Goal: Find specific page/section

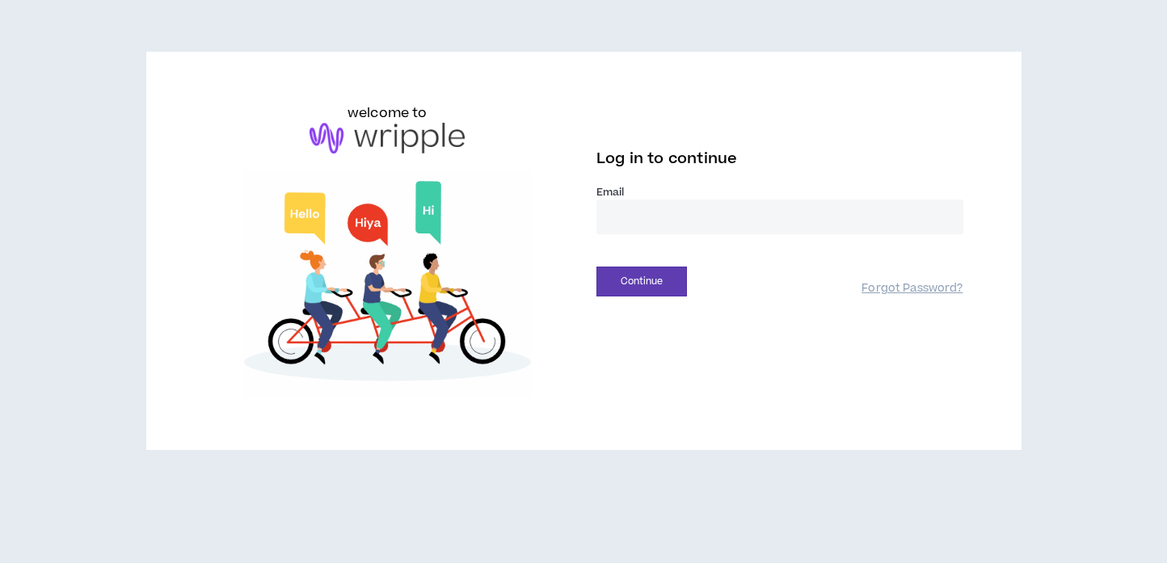
click at [670, 221] on input "email" at bounding box center [780, 217] width 367 height 35
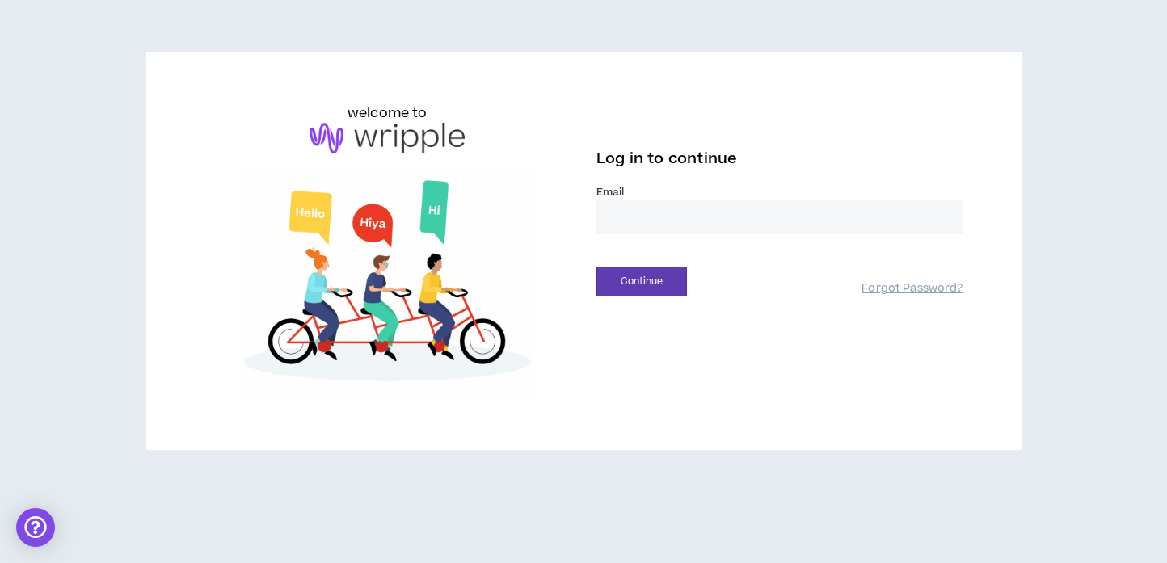
type input "**********"
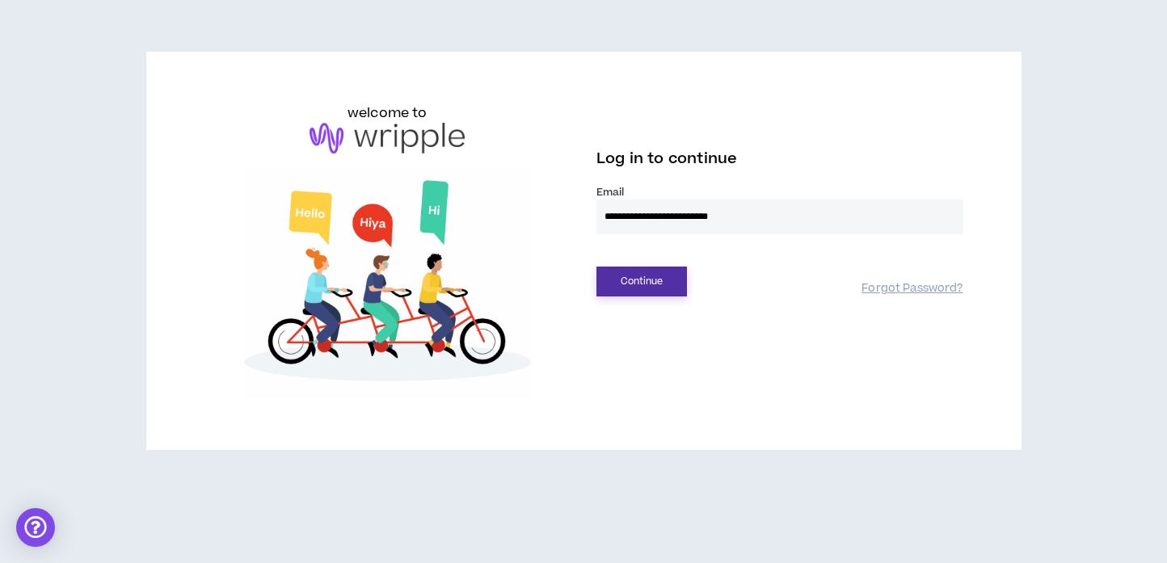
click at [664, 280] on button "Continue" at bounding box center [642, 282] width 91 height 30
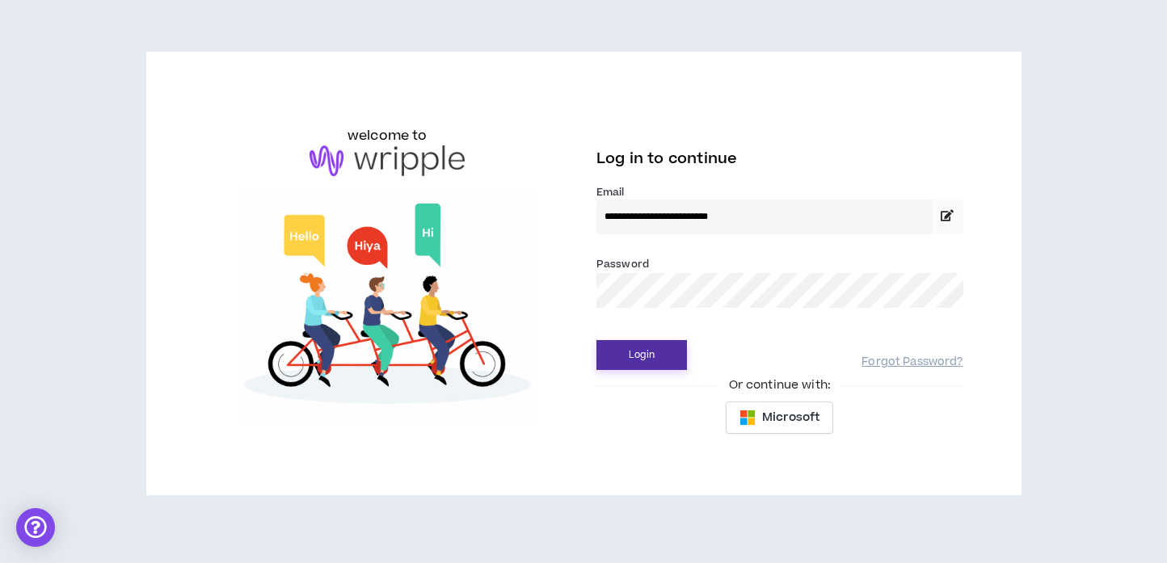
click at [673, 362] on button "Login" at bounding box center [642, 355] width 91 height 30
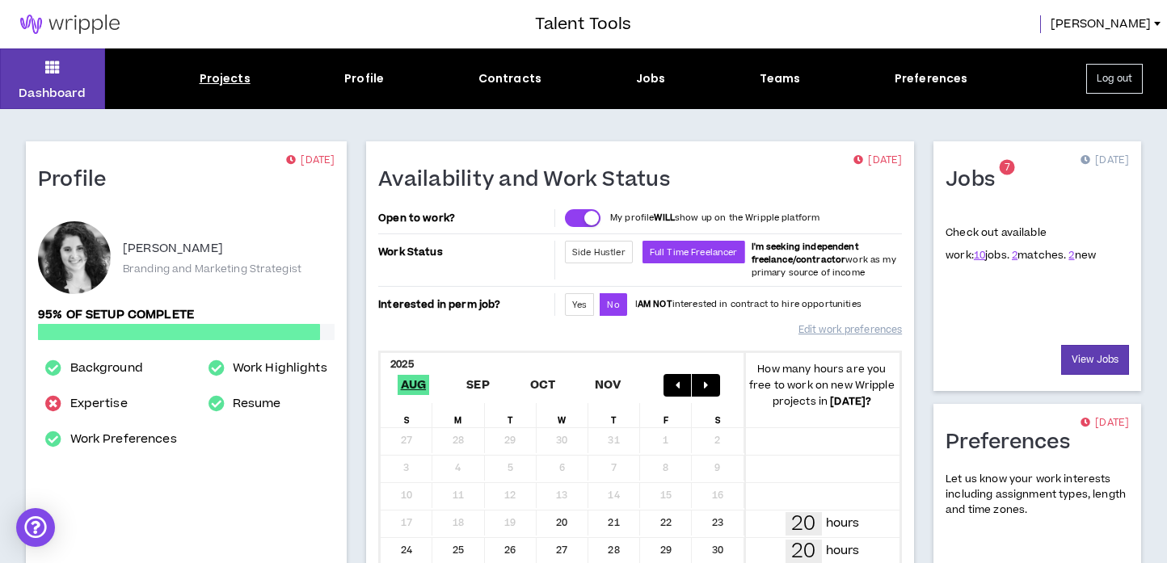
click at [230, 82] on div "Projects" at bounding box center [225, 78] width 51 height 17
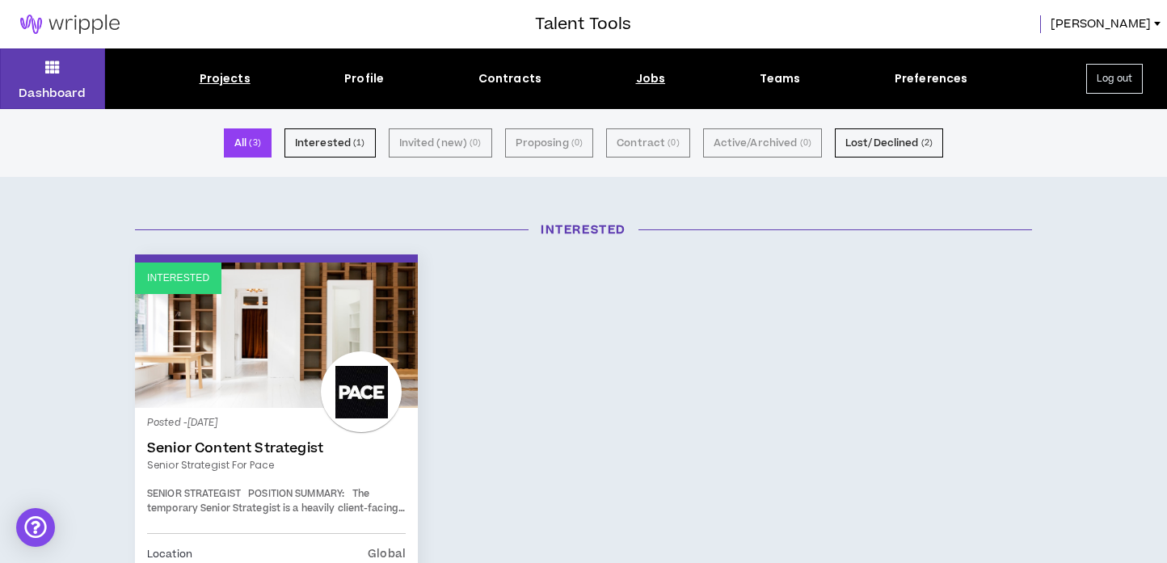
click at [660, 79] on div "Jobs" at bounding box center [651, 78] width 30 height 17
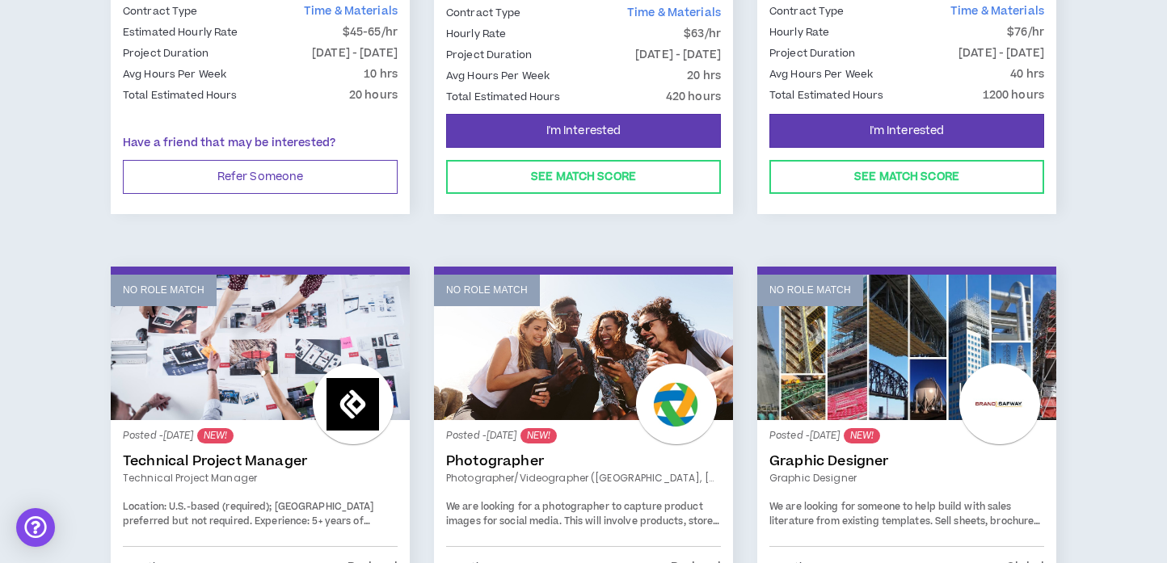
scroll to position [713, 0]
